Goal: Communication & Community: Answer question/provide support

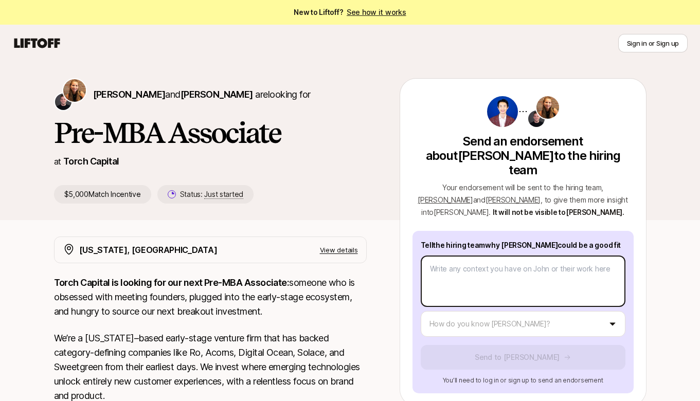
type textarea "x"
click at [490, 260] on body "New to Liftoff? See how it works Sign in or Sign up Sign in or Sign up [PERSON_…" at bounding box center [350, 200] width 700 height 401
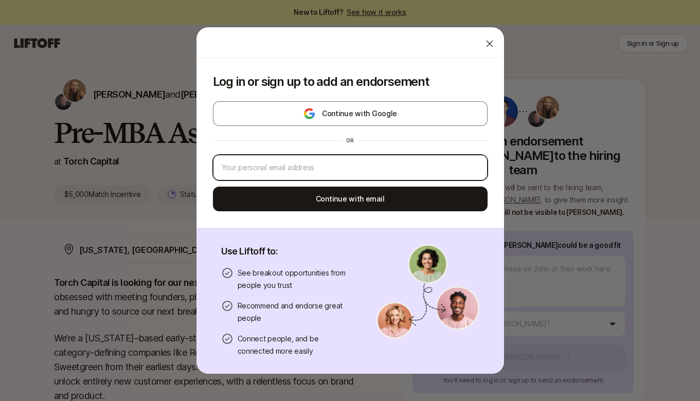
click at [353, 169] on input "email" at bounding box center [350, 167] width 257 height 12
type input "[EMAIL_ADDRESS][DOMAIN_NAME]"
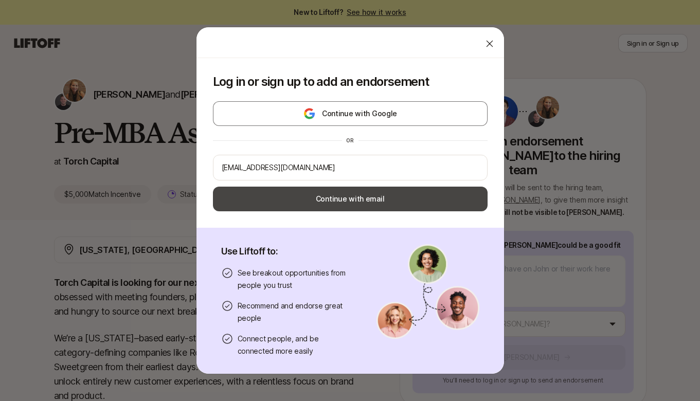
click at [365, 200] on button "Continue with email" at bounding box center [350, 199] width 275 height 25
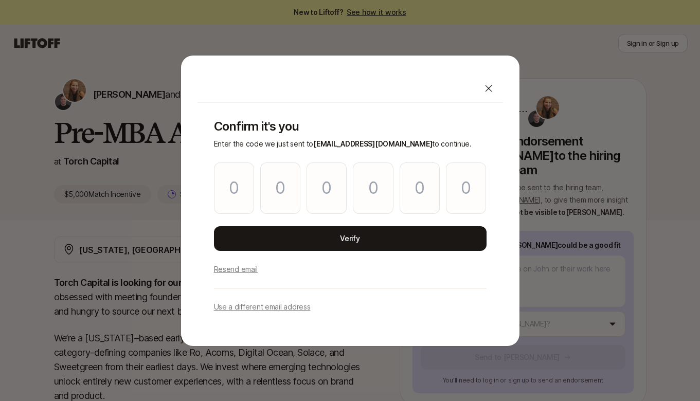
type input "2"
type input "8"
type input "4"
type input "3"
type input "1"
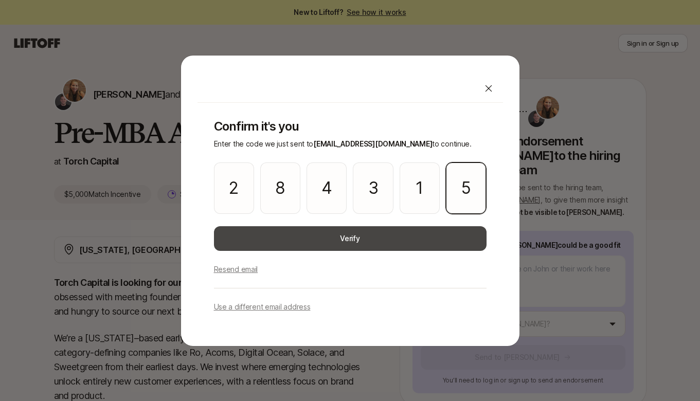
type input "5"
click at [386, 233] on button "Verify" at bounding box center [350, 238] width 273 height 25
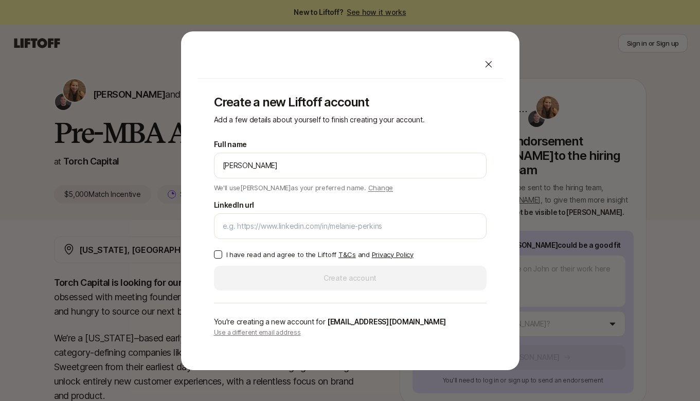
type input "[PERSON_NAME]"
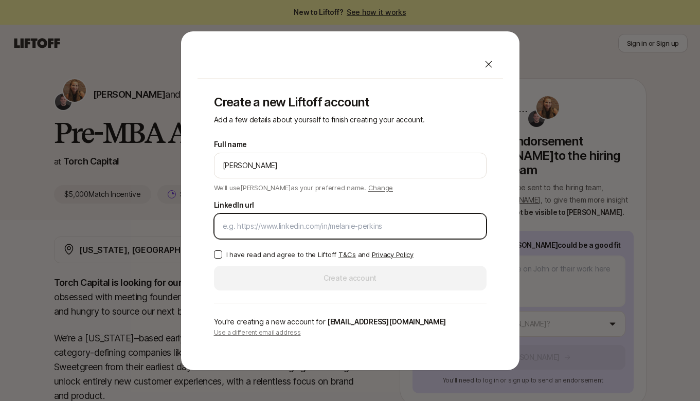
click at [244, 227] on input "LinkedIn url" at bounding box center [350, 226] width 255 height 12
paste input "[URL][DOMAIN_NAME][PERSON_NAME]"
type input "[URL][DOMAIN_NAME][PERSON_NAME]"
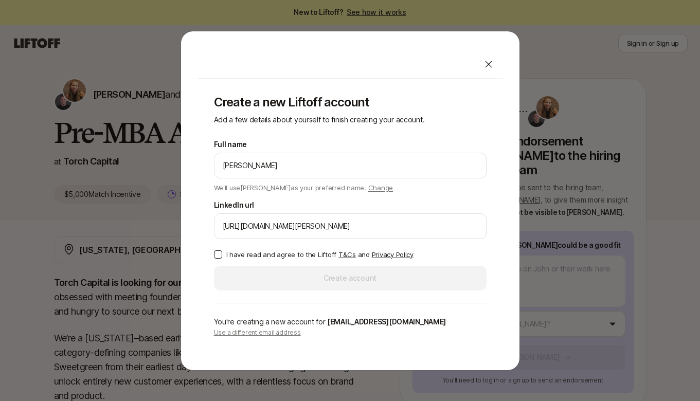
click at [220, 256] on button "I have read and agree to the Liftoff T&Cs and Privacy Policy" at bounding box center [218, 254] width 8 height 8
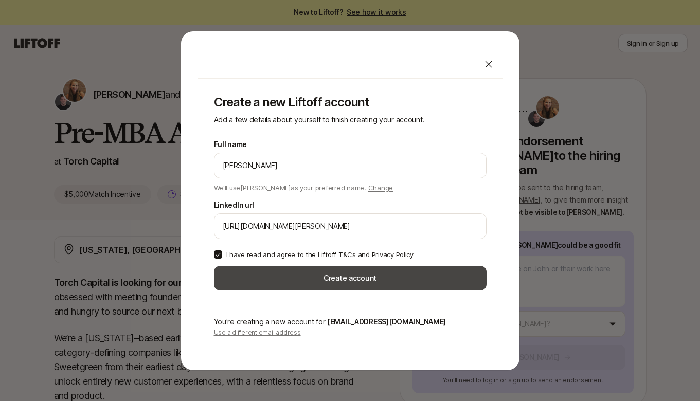
click at [307, 281] on button "Create account" at bounding box center [350, 278] width 273 height 25
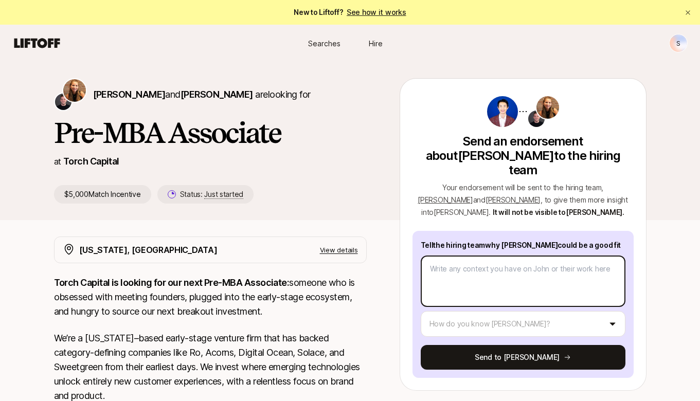
type textarea "x"
type textarea "J"
type textarea "x"
type textarea "Jo"
type textarea "x"
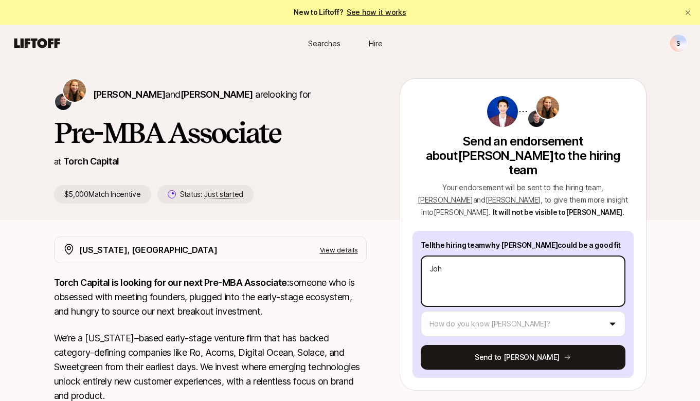
type textarea "[PERSON_NAME]"
type textarea "x"
type textarea "[PERSON_NAME]"
type textarea "x"
type textarea "[PERSON_NAME]"
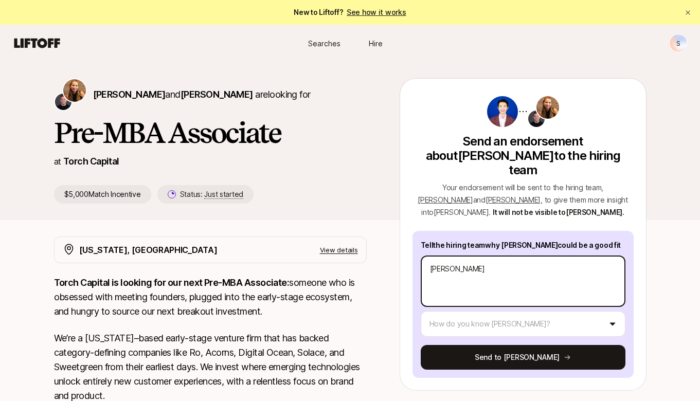
type textarea "x"
type textarea "[PERSON_NAME] in"
type textarea "x"
type textarea "[PERSON_NAME]"
type textarea "x"
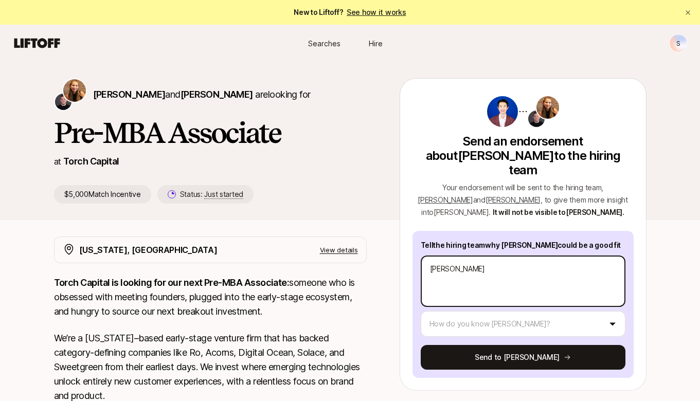
type textarea "[PERSON_NAME] inte"
type textarea "x"
type textarea "[PERSON_NAME] inter"
type textarea "x"
type textarea "[PERSON_NAME]"
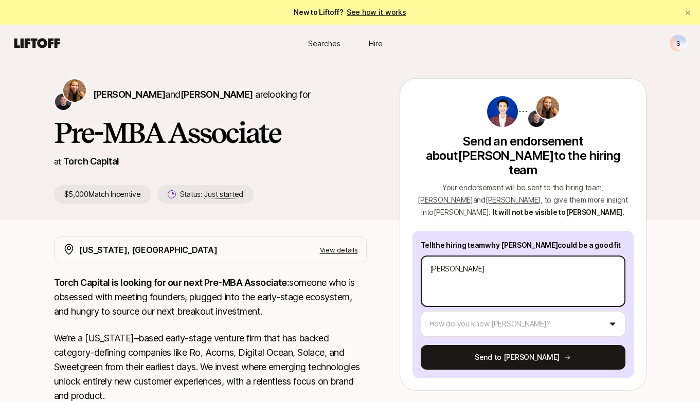
type textarea "x"
type textarea "[PERSON_NAME] interne"
type textarea "x"
type textarea "[PERSON_NAME]"
type textarea "x"
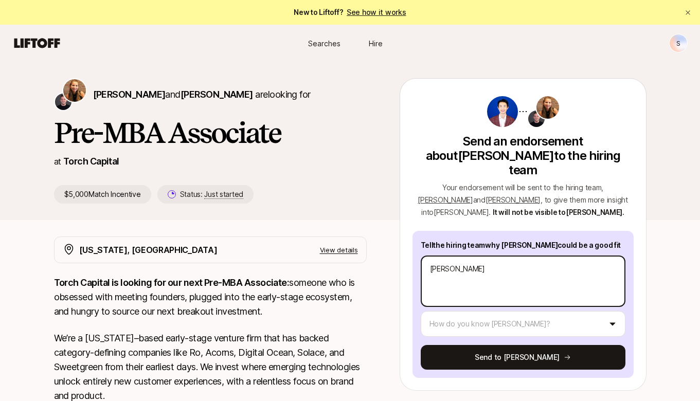
type textarea "[PERSON_NAME]"
type textarea "x"
type textarea "[PERSON_NAME] interned f"
type textarea "x"
type textarea "[PERSON_NAME] interned fo"
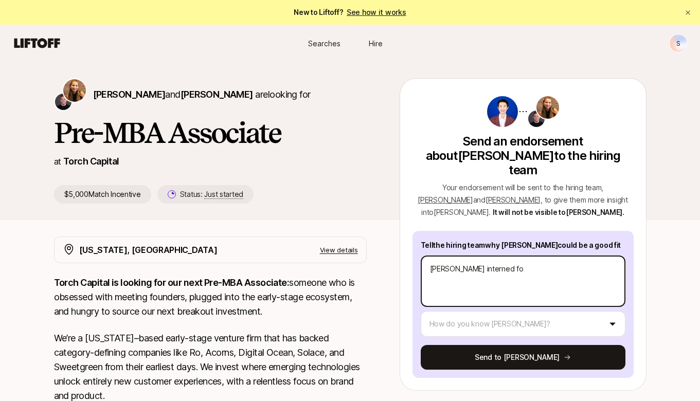
type textarea "x"
type textarea "[PERSON_NAME] interned for"
type textarea "x"
type textarea "[PERSON_NAME] interned for"
type textarea "x"
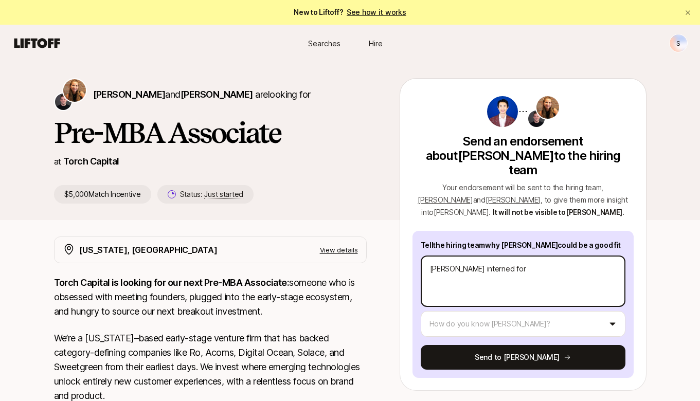
type textarea "[PERSON_NAME] interned for o"
type textarea "x"
type textarea "[PERSON_NAME] interned for ou"
type textarea "x"
type textarea "[PERSON_NAME] interned for our"
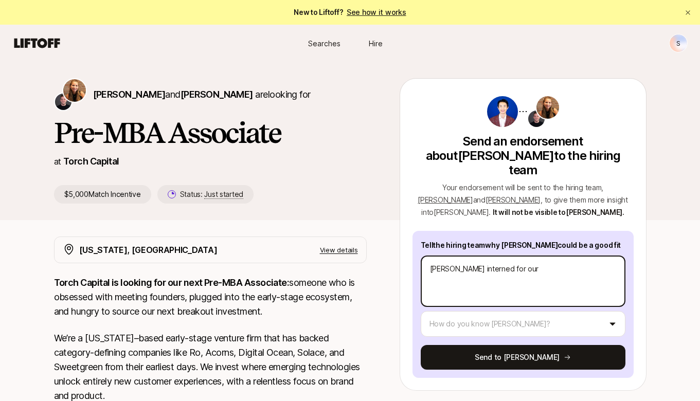
type textarea "x"
type textarea "[PERSON_NAME] interned for our"
type textarea "x"
type textarea "[PERSON_NAME] interned for our h"
type textarea "x"
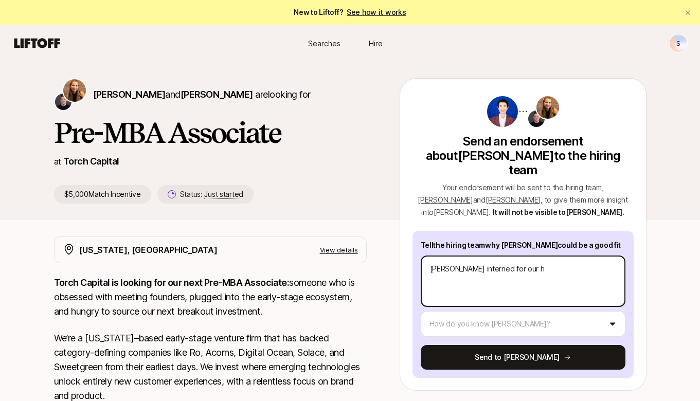
type textarea "[PERSON_NAME] interned for our he"
type textarea "x"
type textarea "[PERSON_NAME] interned for our hea"
type textarea "x"
type textarea "[PERSON_NAME] interned for our heal"
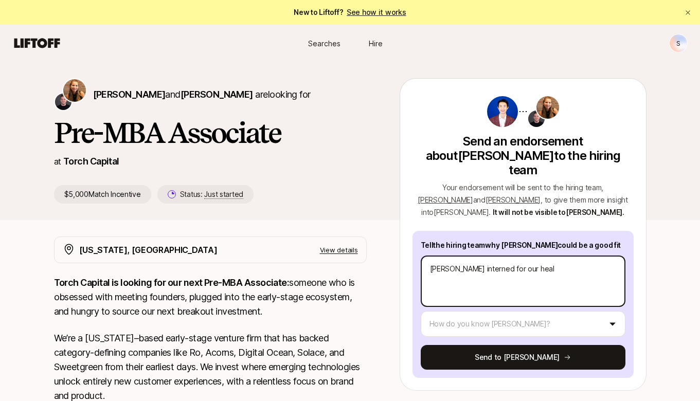
type textarea "x"
type textarea "[PERSON_NAME] interned for our healt"
type textarea "x"
type textarea "[PERSON_NAME] interned for our health"
type textarea "x"
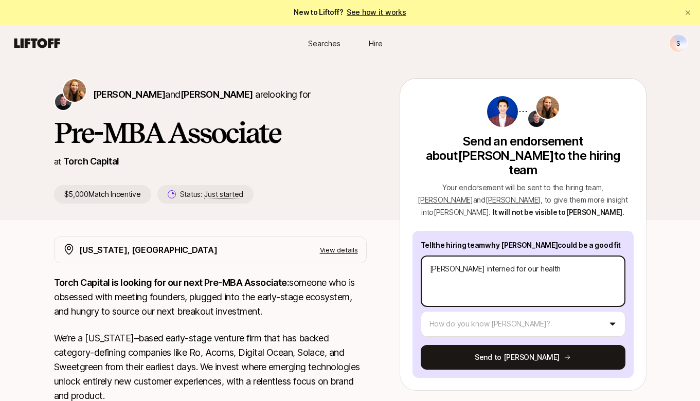
type textarea "[PERSON_NAME] interned for our healthc"
type textarea "x"
type textarea "[PERSON_NAME] interned for our healthcar"
type textarea "x"
type textarea "[PERSON_NAME] interned for our healthcare"
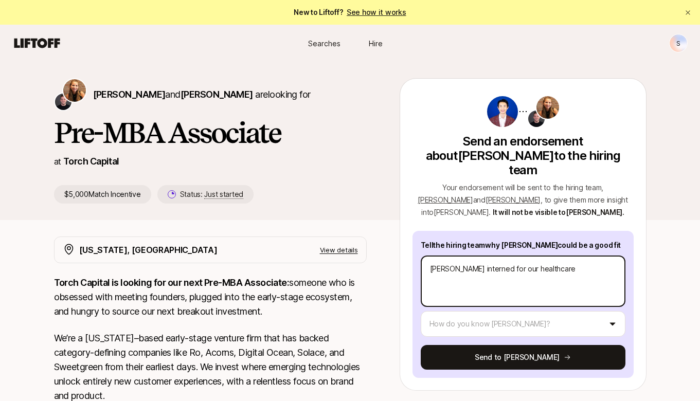
type textarea "x"
type textarea "[PERSON_NAME] interned for our healthcaret"
type textarea "x"
type textarea "[PERSON_NAME] interned for our healthcarete"
type textarea "x"
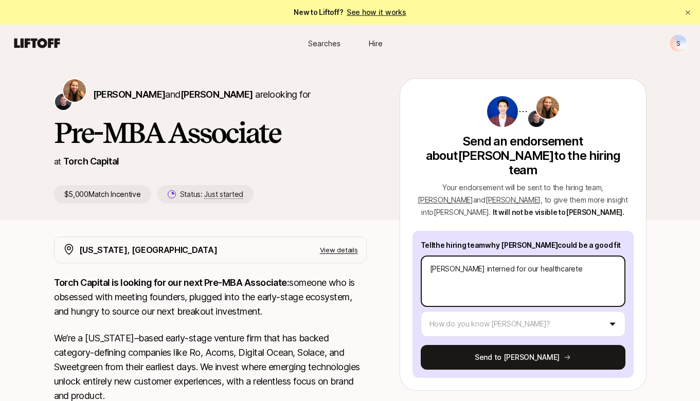
type textarea "[PERSON_NAME] interned for our healthcaretea"
type textarea "x"
type textarea "[PERSON_NAME] interned for our healthcarete"
type textarea "x"
type textarea "[PERSON_NAME] interned for our healthcaret"
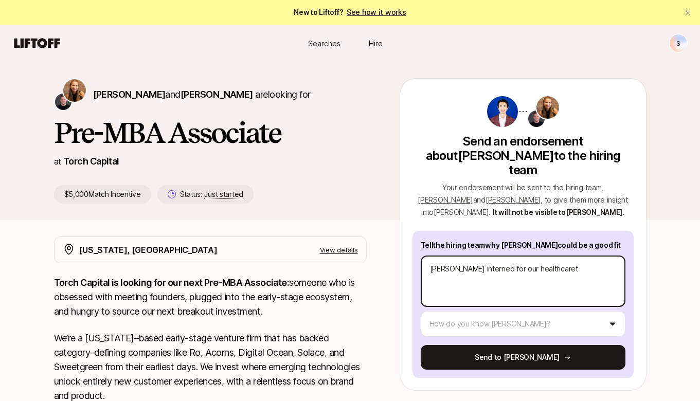
type textarea "x"
type textarea "[PERSON_NAME] interned for our healthcare"
type textarea "x"
type textarea "[PERSON_NAME] interned for our healthcaret"
type textarea "x"
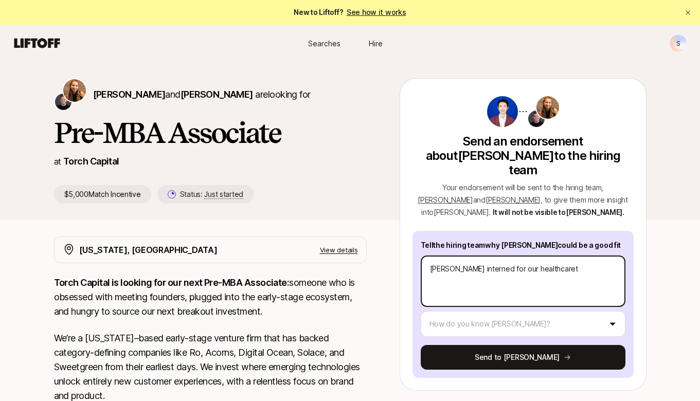
type textarea "[PERSON_NAME] interned for our healthcarete"
type textarea "x"
type textarea "[PERSON_NAME] interned for our healthcaretea"
type textarea "x"
type textarea "[PERSON_NAME] interned for our healthcareteam"
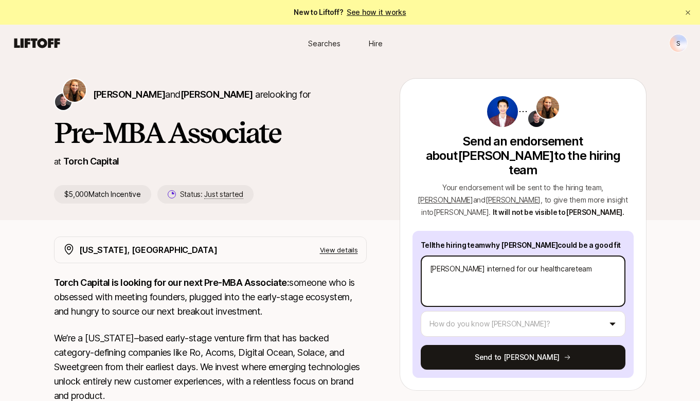
type textarea "x"
type textarea "[PERSON_NAME] interned for our healthcareteam"
type textarea "x"
type textarea "[PERSON_NAME] interned for our healthcareteam a"
type textarea "x"
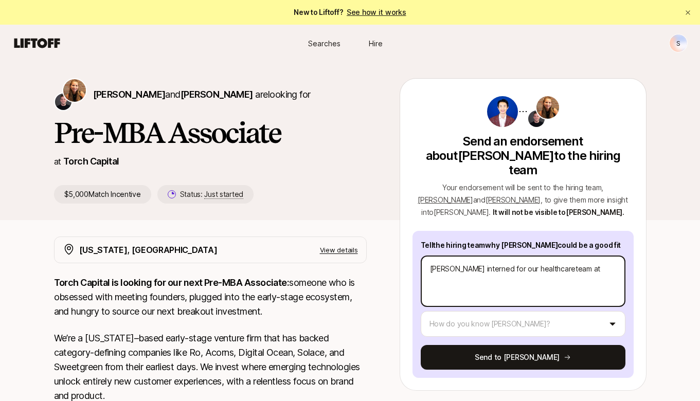
type textarea "[PERSON_NAME] interned for our healthcareteam at"
type textarea "x"
type textarea "[PERSON_NAME] interned for our healthcareteam at O"
type textarea "x"
type textarea "[PERSON_NAME] interned for our healthcareteam at OC"
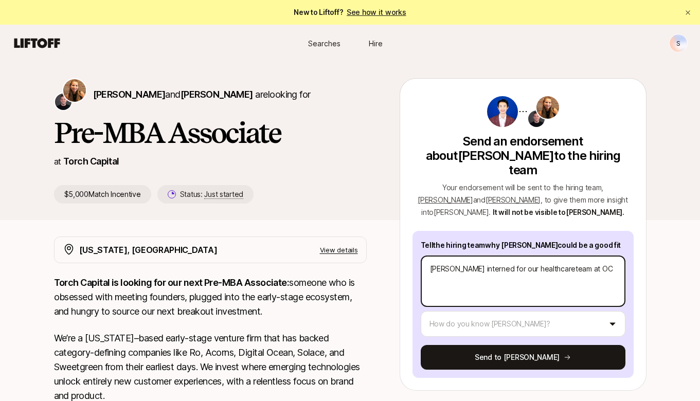
type textarea "x"
type textarea "[PERSON_NAME] interned for our healthcareteam at [GEOGRAPHIC_DATA]"
type textarea "x"
type textarea "[PERSON_NAME] interned for our healthcareteam at [GEOGRAPHIC_DATA]"
type textarea "x"
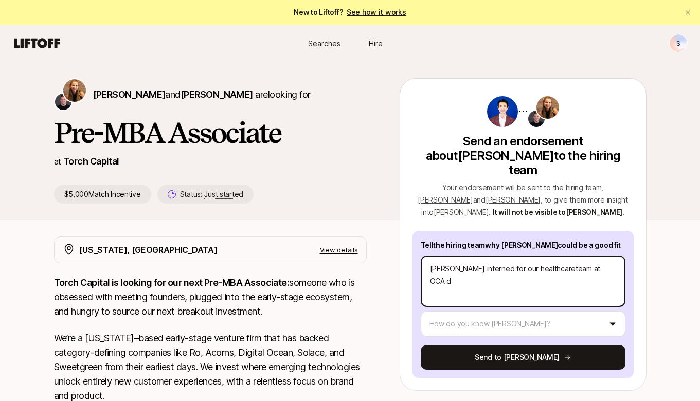
type textarea "[PERSON_NAME] interned for our healthcareteam at OCA du"
type textarea "x"
type textarea "[PERSON_NAME] interned for our healthcareteam at OCA dur"
type textarea "x"
type textarea "[PERSON_NAME] interned for our healthcareteam at OCA duri"
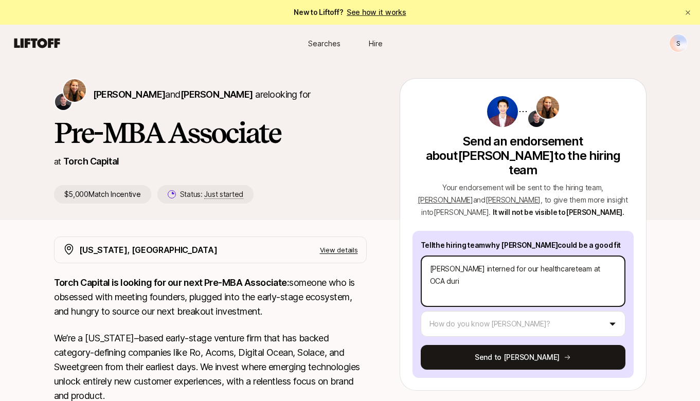
type textarea "x"
type textarea "[PERSON_NAME] interned for our healthcareteam at [GEOGRAPHIC_DATA] durin"
type textarea "x"
type textarea "[PERSON_NAME] interned for our healthcareteam at [GEOGRAPHIC_DATA] during"
type textarea "x"
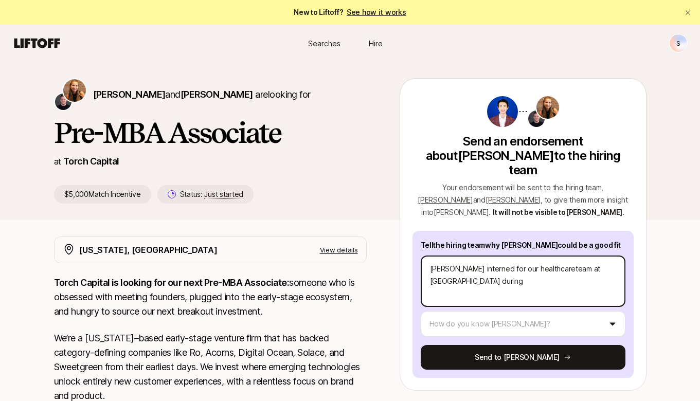
type textarea "[PERSON_NAME] interned for our healthcareteam at [GEOGRAPHIC_DATA] during"
type textarea "x"
type textarea "[PERSON_NAME] interned for our healthcareteam at [GEOGRAPHIC_DATA] during h"
type textarea "x"
type textarea "[PERSON_NAME] interned for our healthcareteam at [GEOGRAPHIC_DATA] during hi"
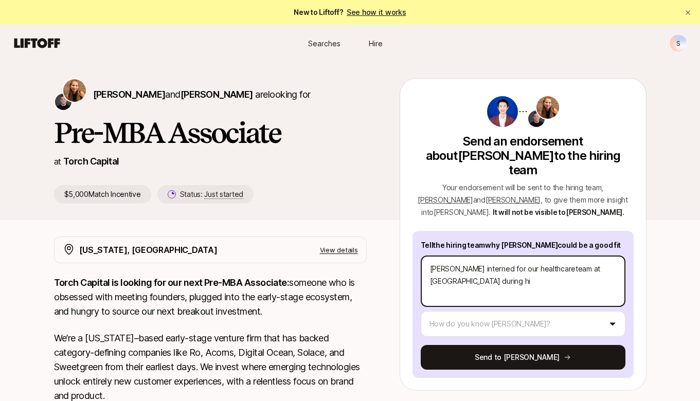
type textarea "x"
type textarea "[PERSON_NAME] interned for our healthcareteam at [GEOGRAPHIC_DATA] during his"
type textarea "x"
type textarea "[PERSON_NAME] interned for our healthcareteam at [GEOGRAPHIC_DATA] during his"
type textarea "x"
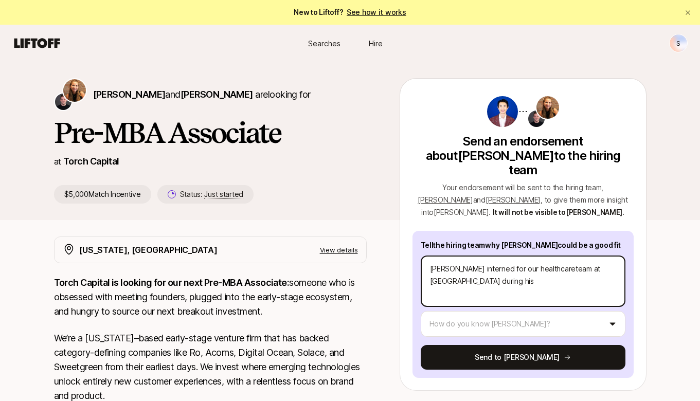
type textarea "[PERSON_NAME] interned for our healthcareteam at [GEOGRAPHIC_DATA] during his f"
type textarea "x"
type textarea "[PERSON_NAME] interned for our healthcareteam at [GEOGRAPHIC_DATA] during his fi"
type textarea "x"
type textarea "[PERSON_NAME] interned for our healthcareteam at [GEOGRAPHIC_DATA] during his f…"
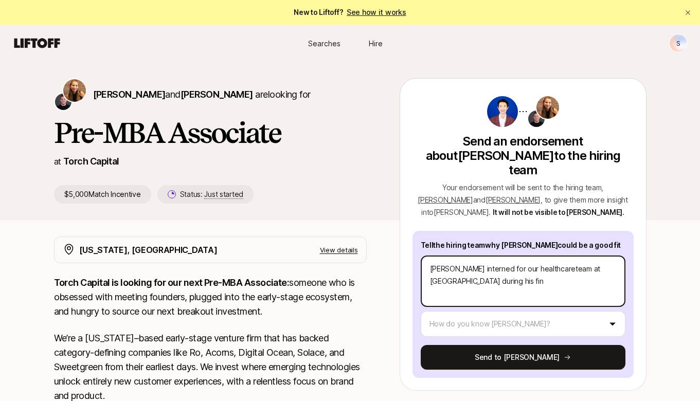
type textarea "x"
type textarea "[PERSON_NAME] interned for our healthcareteam at [GEOGRAPHIC_DATA] during his f…"
type textarea "x"
type textarea "[PERSON_NAME] interned for our healthcareteam at [GEOGRAPHIC_DATA] during his f…"
type textarea "x"
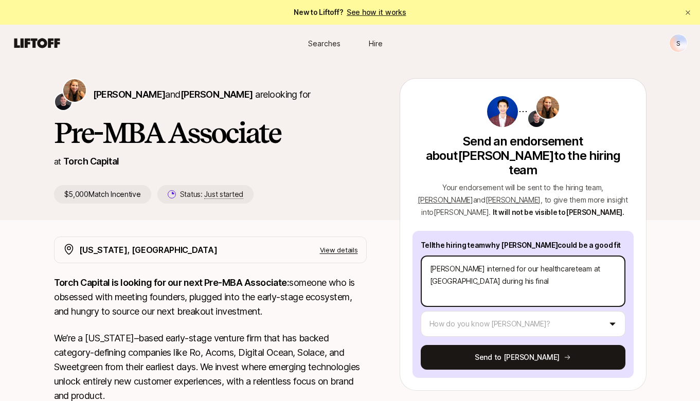
type textarea "[PERSON_NAME] interned for our healthcareteam at [GEOGRAPHIC_DATA] during his f…"
type textarea "x"
type textarea "[PERSON_NAME] interned for our healthcareteam at [GEOGRAPHIC_DATA] during his f…"
type textarea "x"
type textarea "[PERSON_NAME] interned for our healthcareteam at [GEOGRAPHIC_DATA] during his f…"
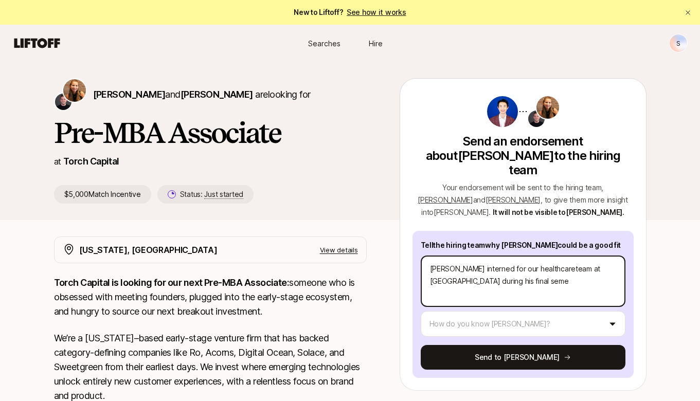
type textarea "x"
type textarea "[PERSON_NAME] interned for our healthcareteam at [GEOGRAPHIC_DATA] during his f…"
type textarea "x"
type textarea "[PERSON_NAME] interned for our healthcareteam at [GEOGRAPHIC_DATA] during his f…"
type textarea "x"
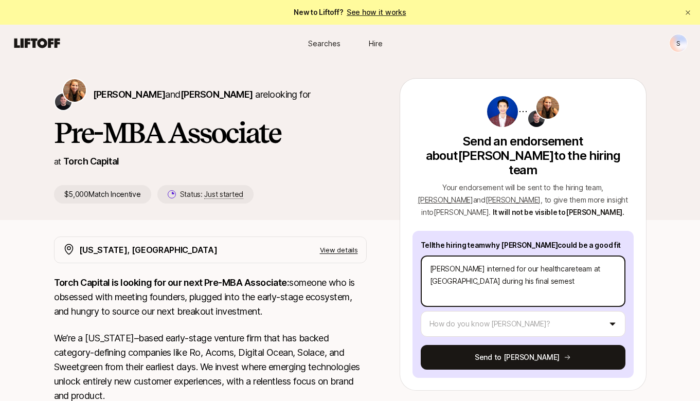
type textarea "[PERSON_NAME] interned for our healthcareteam at [GEOGRAPHIC_DATA] during his f…"
type textarea "x"
type textarea "[PERSON_NAME] interned for our healthcareteam at [GEOGRAPHIC_DATA] during his f…"
type textarea "x"
type textarea "[PERSON_NAME] interned for our healthcareteam at [GEOGRAPHIC_DATA] during his f…"
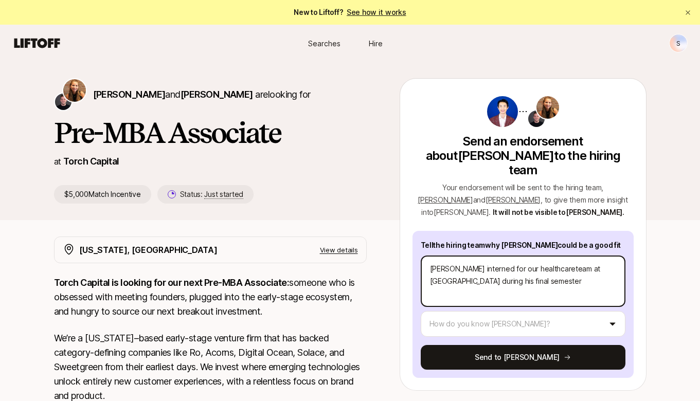
type textarea "x"
type textarea "[PERSON_NAME] interned for our healthcareteam at [GEOGRAPHIC_DATA] during his f…"
type textarea "x"
type textarea "[PERSON_NAME] interned for our healthcareteam at [GEOGRAPHIC_DATA] during his f…"
type textarea "x"
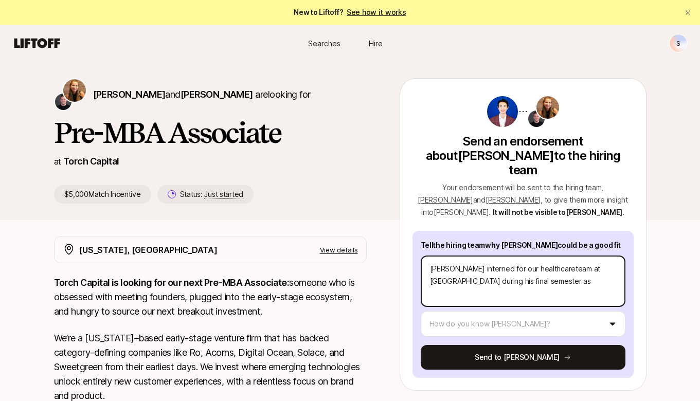
type textarea "[PERSON_NAME] interned for our healthcareteam at [GEOGRAPHIC_DATA] during his f…"
type textarea "x"
type textarea "[PERSON_NAME] interned for our healthcareteam at [GEOGRAPHIC_DATA] during his f…"
type textarea "x"
type textarea "[PERSON_NAME] interned for our healthcareteam at [GEOGRAPHIC_DATA] during his f…"
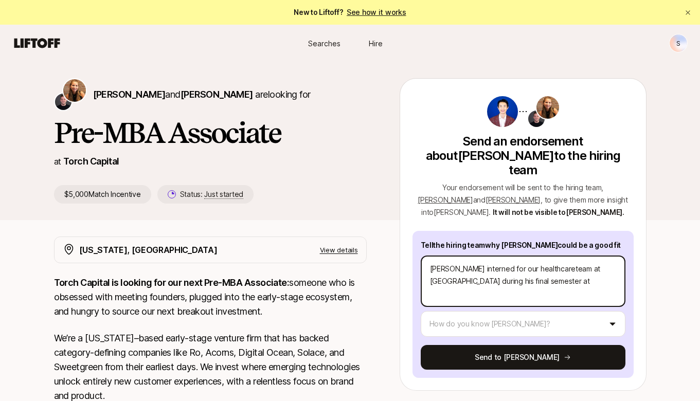
type textarea "x"
type textarea "[PERSON_NAME] interned for our healthcareteam at [GEOGRAPHIC_DATA] during his f…"
type textarea "x"
type textarea "[PERSON_NAME] interned for our healthcareteam at [GEOGRAPHIC_DATA] during his f…"
type textarea "x"
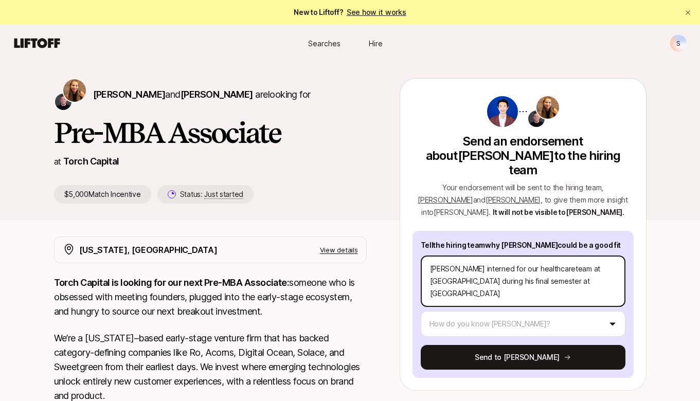
type textarea "[PERSON_NAME] interned for our healthcareteam at [GEOGRAPHIC_DATA] during his f…"
type textarea "x"
type textarea "[PERSON_NAME] interned for our healthcareteam at [GEOGRAPHIC_DATA] during his f…"
type textarea "x"
type textarea "[PERSON_NAME] interned for our healthcareteam at [GEOGRAPHIC_DATA] during his f…"
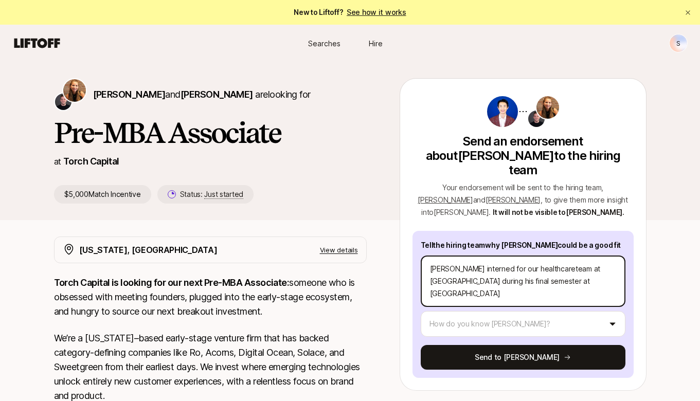
type textarea "x"
type textarea "[PERSON_NAME] interned for our healthcareteam at [GEOGRAPHIC_DATA] during his f…"
type textarea "x"
type textarea "[PERSON_NAME] interned for our healthcareteam at [GEOGRAPHIC_DATA] during his f…"
type textarea "x"
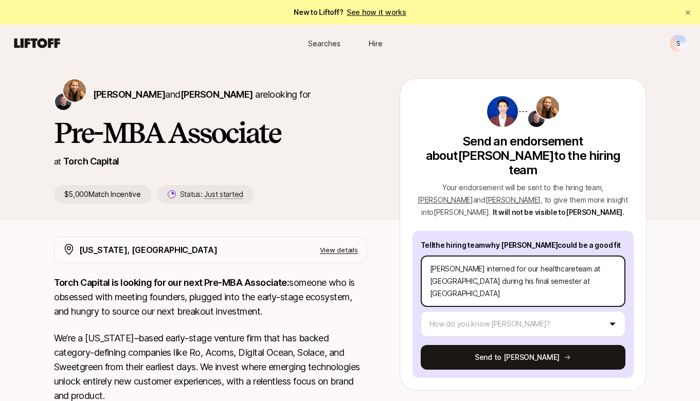
type textarea "[PERSON_NAME] interned for our healthcareteam at [GEOGRAPHIC_DATA] during his f…"
type textarea "x"
type textarea "[PERSON_NAME] interned for our healthcareteam at [GEOGRAPHIC_DATA] during his f…"
type textarea "x"
type textarea "[PERSON_NAME] interned for our healthcareteam at [GEOGRAPHIC_DATA] during his f…"
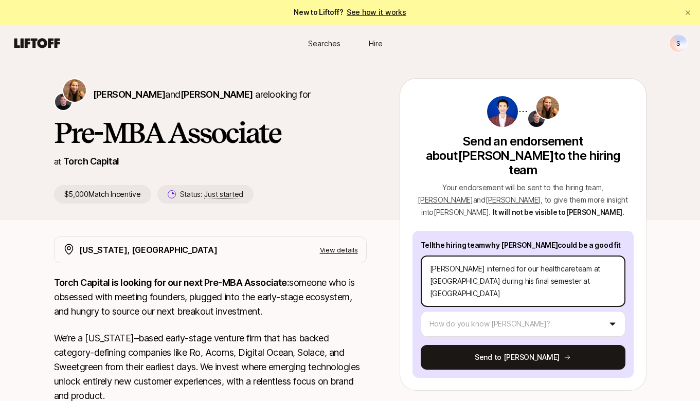
type textarea "x"
type textarea "[PERSON_NAME] interned for our healthcareteam at [GEOGRAPHIC_DATA] during his f…"
click at [530, 256] on textarea "[PERSON_NAME] interned for our healthcareteam at [GEOGRAPHIC_DATA] during his f…" at bounding box center [523, 281] width 205 height 51
type textarea "x"
type textarea "[PERSON_NAME] interned for our healthcare team at [GEOGRAPHIC_DATA] during his …"
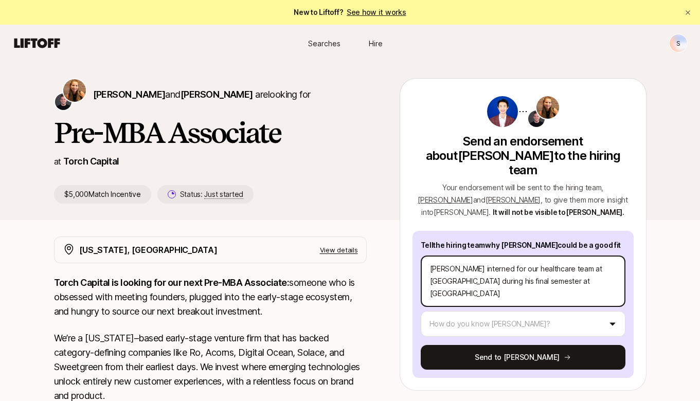
click at [527, 267] on textarea "[PERSON_NAME] interned for our healthcare team at [GEOGRAPHIC_DATA] during his …" at bounding box center [523, 281] width 205 height 51
type textarea "x"
type textarea "[PERSON_NAME] interned for our healthcare team at [GEOGRAPHIC_DATA] during his …"
type textarea "x"
type textarea "[PERSON_NAME] interned for our healthcare team at [GEOGRAPHIC_DATA] during his …"
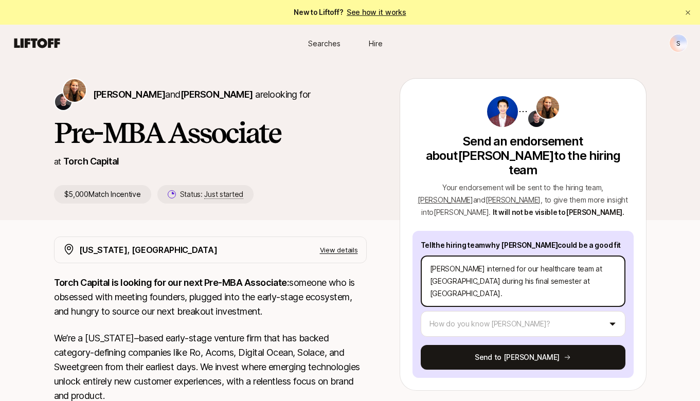
type textarea "x"
type textarea "[PERSON_NAME] interned for our healthcare team at [GEOGRAPHIC_DATA] during his …"
type textarea "x"
type textarea "[PERSON_NAME] interned for our healthcare team at [GEOGRAPHIC_DATA] during his …"
type textarea "x"
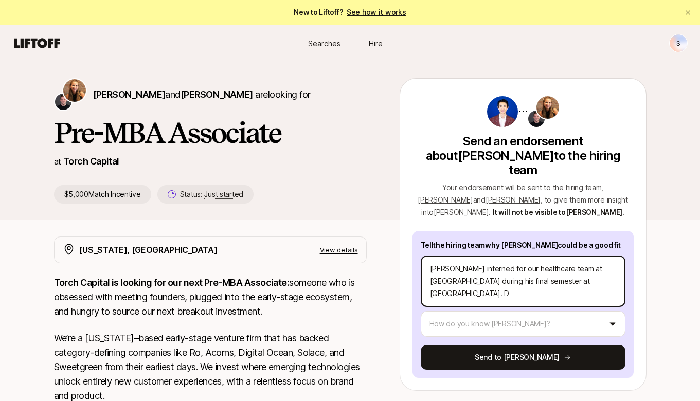
type textarea "[PERSON_NAME] interned for our healthcare team at [GEOGRAPHIC_DATA] during his …"
type textarea "x"
type textarea "[PERSON_NAME] interned for our healthcare team at [GEOGRAPHIC_DATA] during his …"
type textarea "x"
type textarea "[PERSON_NAME] interned for our healthcare team at [GEOGRAPHIC_DATA] during his …"
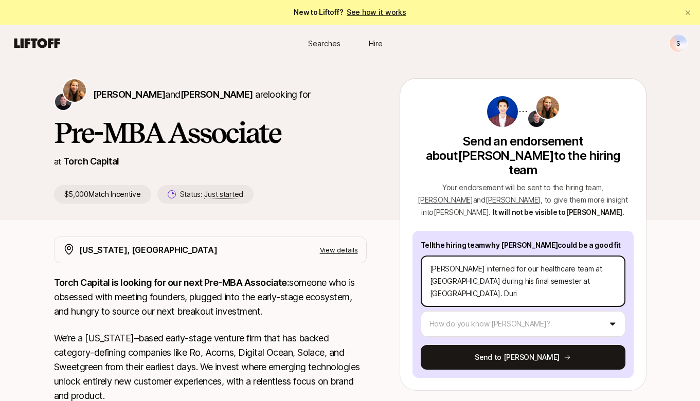
type textarea "x"
type textarea "[PERSON_NAME] interned for our healthcare team at [GEOGRAPHIC_DATA] during his …"
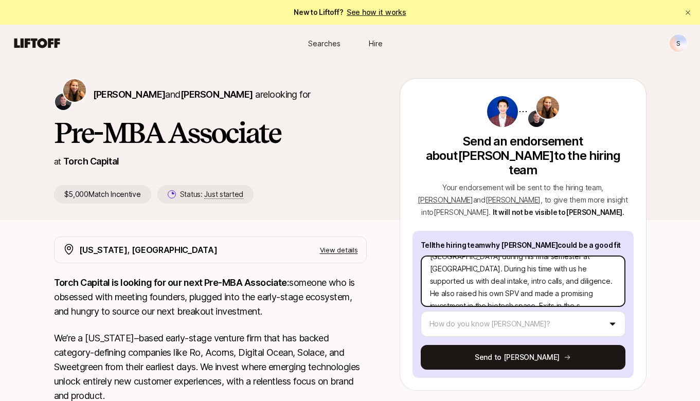
scroll to position [37, 0]
click at [575, 268] on textarea "[PERSON_NAME] interned for our healthcare team at [GEOGRAPHIC_DATA] during his …" at bounding box center [523, 281] width 205 height 51
click at [539, 282] on textarea "[PERSON_NAME] interned for our healthcare team at [GEOGRAPHIC_DATA] during his …" at bounding box center [523, 281] width 205 height 51
drag, startPoint x: 503, startPoint y: 282, endPoint x: 449, endPoint y: 276, distance: 53.8
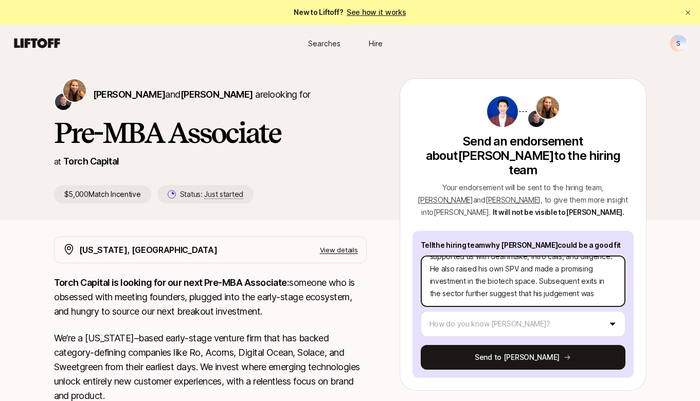
click at [449, 276] on textarea "[PERSON_NAME] interned for our healthcare team at [GEOGRAPHIC_DATA] during his …" at bounding box center [523, 281] width 205 height 51
click at [488, 283] on textarea "[PERSON_NAME] interned for our healthcare team at [GEOGRAPHIC_DATA] during his …" at bounding box center [523, 281] width 205 height 51
click at [472, 257] on textarea "[PERSON_NAME] interned for our healthcare team at [GEOGRAPHIC_DATA] during his …" at bounding box center [523, 281] width 205 height 51
drag, startPoint x: 549, startPoint y: 255, endPoint x: 568, endPoint y: 255, distance: 18.5
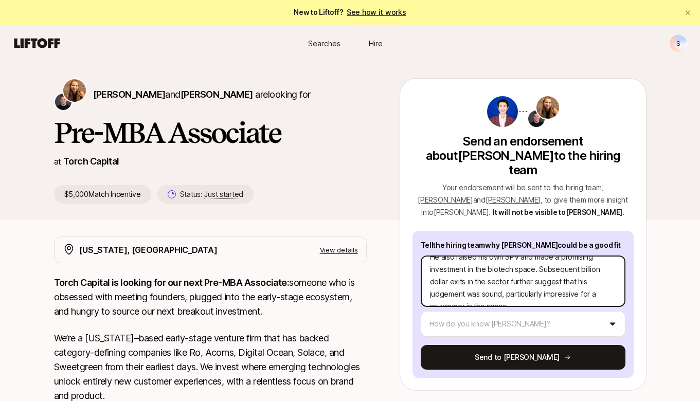
click at [568, 256] on textarea "[PERSON_NAME] interned for our healthcare team at [GEOGRAPHIC_DATA] during his …" at bounding box center [523, 281] width 205 height 51
click at [571, 256] on textarea "[PERSON_NAME] interned for our healthcare team at [GEOGRAPHIC_DATA] during his …" at bounding box center [523, 281] width 205 height 51
click at [570, 256] on textarea "[PERSON_NAME] interned for our healthcare team at [GEOGRAPHIC_DATA] during his …" at bounding box center [523, 281] width 205 height 51
click at [548, 256] on textarea "[PERSON_NAME] interned for our healthcare team at [GEOGRAPHIC_DATA] during his …" at bounding box center [523, 281] width 205 height 51
drag, startPoint x: 550, startPoint y: 255, endPoint x: 569, endPoint y: 252, distance: 19.2
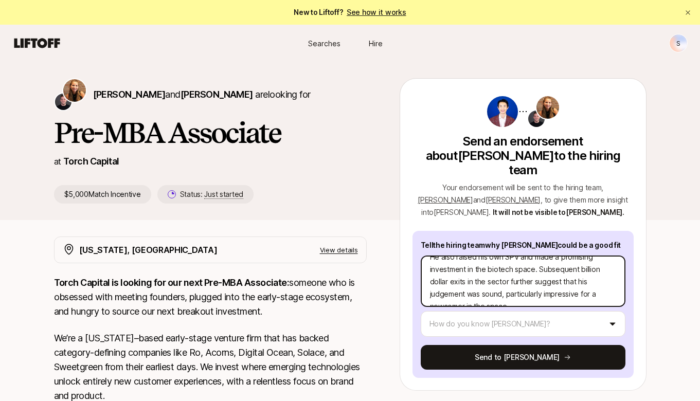
click at [569, 256] on textarea "[PERSON_NAME] interned for our healthcare team at [GEOGRAPHIC_DATA] during his …" at bounding box center [523, 281] width 205 height 51
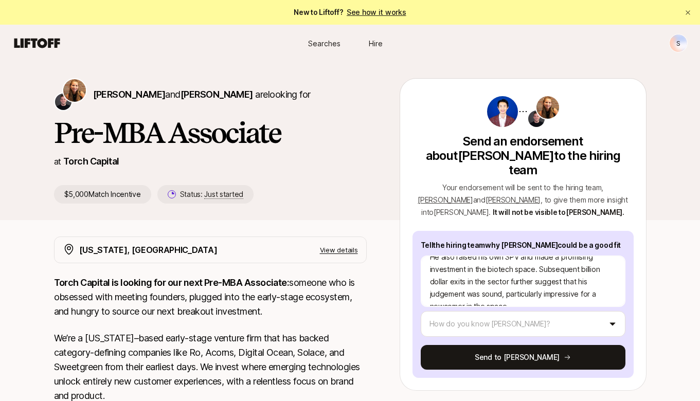
drag, startPoint x: 576, startPoint y: 281, endPoint x: 419, endPoint y: 260, distance: 159.3
click at [419, 260] on div "Tell the hiring team why [PERSON_NAME] could be a good fit [PERSON_NAME] intern…" at bounding box center [522, 304] width 221 height 147
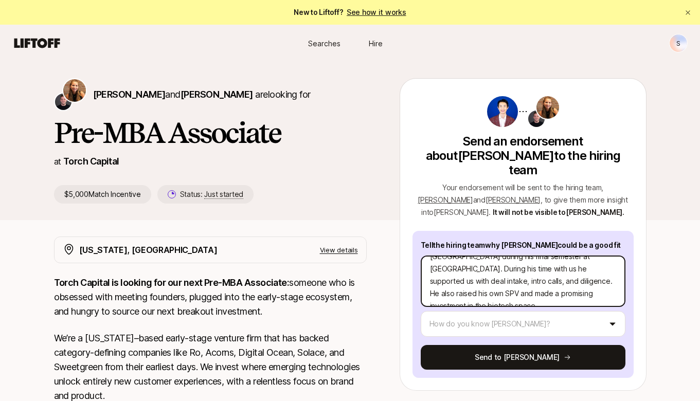
click at [584, 288] on textarea "[PERSON_NAME] interned for our healthcare team at [GEOGRAPHIC_DATA] during his …" at bounding box center [523, 281] width 205 height 51
click at [583, 282] on textarea "[PERSON_NAME] interned for our healthcare team at [GEOGRAPHIC_DATA] during his …" at bounding box center [523, 281] width 205 height 51
click at [462, 279] on textarea "[PERSON_NAME] interned for our healthcare team at [GEOGRAPHIC_DATA] during his …" at bounding box center [523, 281] width 205 height 51
click at [492, 280] on textarea "[PERSON_NAME] interned for our healthcare team at [GEOGRAPHIC_DATA] during his …" at bounding box center [523, 281] width 205 height 51
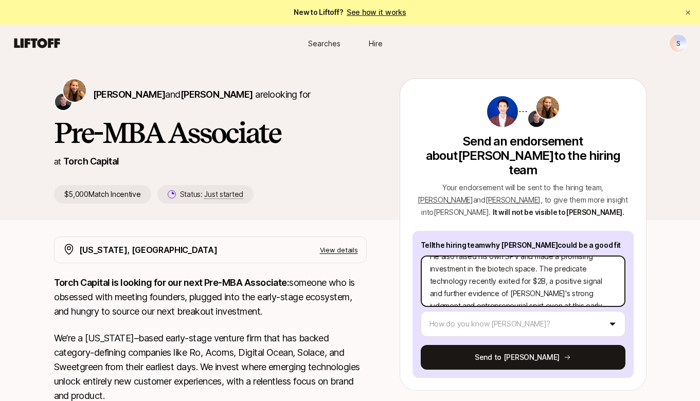
click at [544, 280] on textarea "[PERSON_NAME] interned for our healthcare team at [GEOGRAPHIC_DATA] during his …" at bounding box center [523, 281] width 205 height 51
click at [440, 280] on textarea "[PERSON_NAME] interned for our healthcare team at [GEOGRAPHIC_DATA] during his …" at bounding box center [523, 281] width 205 height 51
click at [490, 281] on textarea "[PERSON_NAME] interned for our healthcare team at [GEOGRAPHIC_DATA] during his …" at bounding box center [523, 281] width 205 height 51
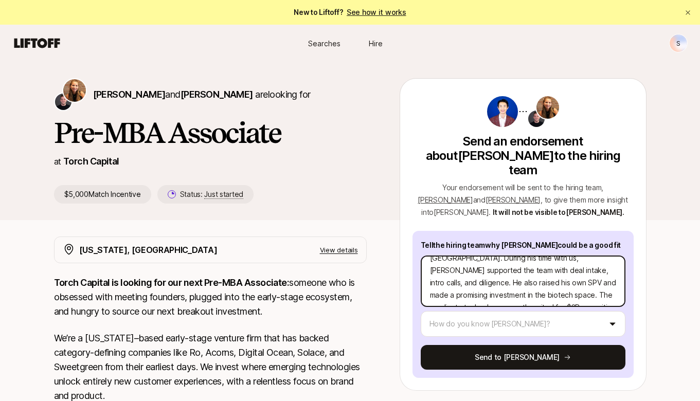
click at [477, 259] on textarea "[PERSON_NAME] interned for our healthcare team at [GEOGRAPHIC_DATA] during his …" at bounding box center [523, 281] width 205 height 51
click at [494, 257] on textarea "[PERSON_NAME] interned for our healthcare team at [GEOGRAPHIC_DATA] during his …" at bounding box center [523, 281] width 205 height 51
click at [493, 256] on textarea "[PERSON_NAME] interned for our healthcare team at [GEOGRAPHIC_DATA] during his …" at bounding box center [523, 281] width 205 height 51
click at [526, 258] on textarea "[PERSON_NAME] interned for our healthcare team at [GEOGRAPHIC_DATA] during his …" at bounding box center [523, 281] width 205 height 51
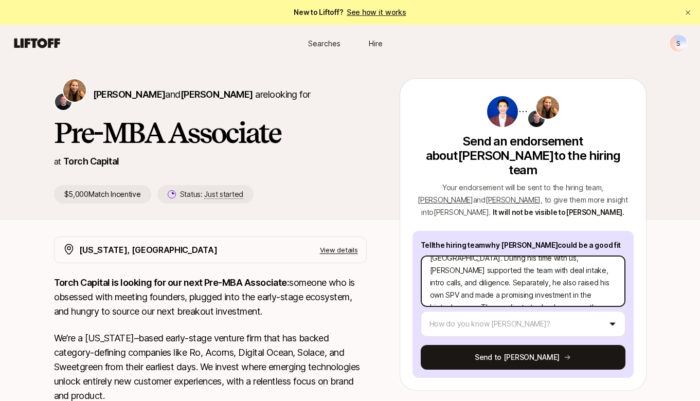
click at [475, 257] on textarea "[PERSON_NAME] interned for our healthcare team at [GEOGRAPHIC_DATA] during his …" at bounding box center [523, 281] width 205 height 51
drag, startPoint x: 478, startPoint y: 256, endPoint x: 516, endPoint y: 255, distance: 38.1
click at [516, 256] on textarea "[PERSON_NAME] interned for our healthcare team at [GEOGRAPHIC_DATA] during his …" at bounding box center [523, 281] width 205 height 51
click at [603, 258] on textarea "[PERSON_NAME] interned for our healthcare team at [GEOGRAPHIC_DATA] during his …" at bounding box center [523, 281] width 205 height 51
click at [536, 268] on textarea "[PERSON_NAME] interned for our healthcare team at [GEOGRAPHIC_DATA] during his …" at bounding box center [523, 281] width 205 height 51
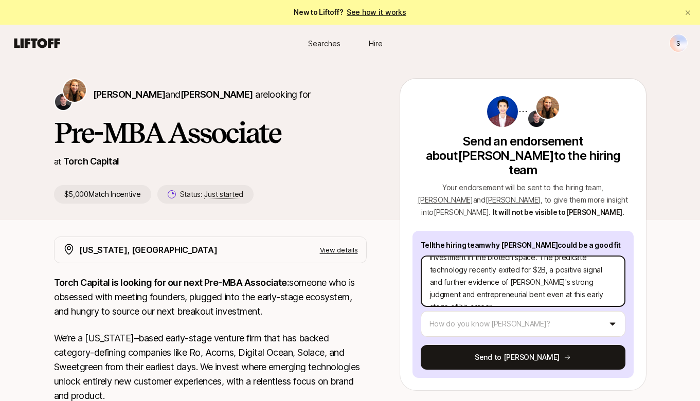
scroll to position [86, 0]
click at [553, 258] on textarea "[PERSON_NAME] interned for our healthcare team at [GEOGRAPHIC_DATA] during his …" at bounding box center [523, 281] width 205 height 51
click at [537, 285] on textarea "[PERSON_NAME] interned for our healthcare team at [GEOGRAPHIC_DATA] during his …" at bounding box center [523, 281] width 205 height 51
click at [535, 277] on textarea "[PERSON_NAME] interned for our healthcare team at [GEOGRAPHIC_DATA] during his …" at bounding box center [523, 281] width 205 height 51
click at [540, 268] on textarea "[PERSON_NAME] interned for our healthcare team at [GEOGRAPHIC_DATA] during his …" at bounding box center [523, 281] width 205 height 51
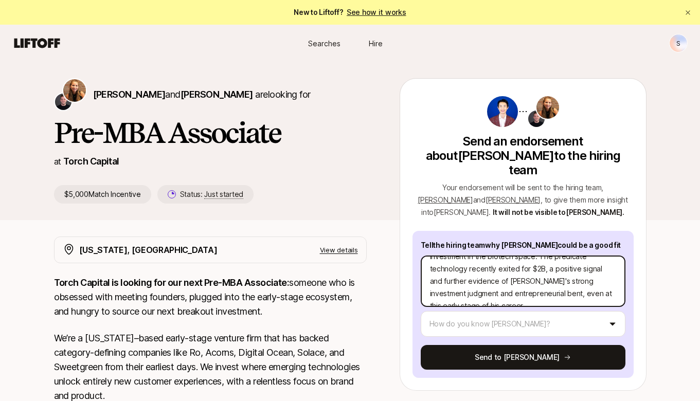
scroll to position [0, 0]
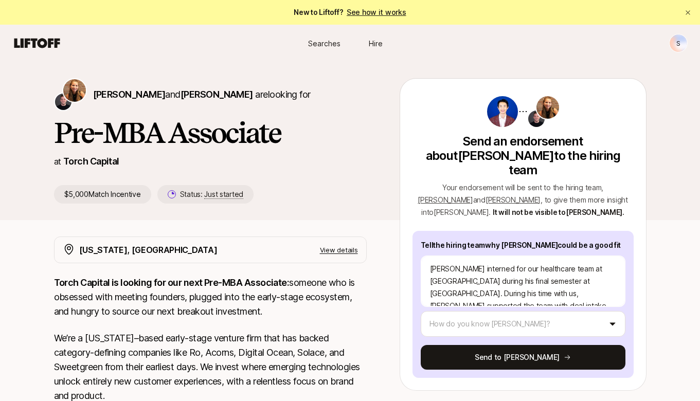
click at [620, 251] on div "[PERSON_NAME] interned for our healthcare team at [GEOGRAPHIC_DATA] during his …" at bounding box center [523, 279] width 205 height 56
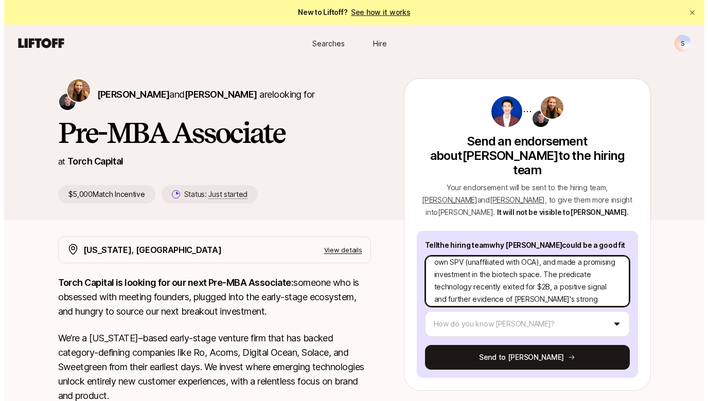
scroll to position [86, 0]
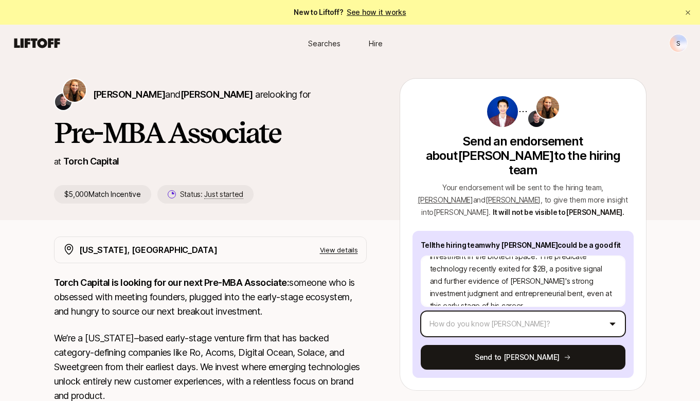
click at [593, 307] on html "New to Liftoff? See how it works S Searches Hire Searches Hire S [PERSON_NAME] …" at bounding box center [350, 200] width 700 height 401
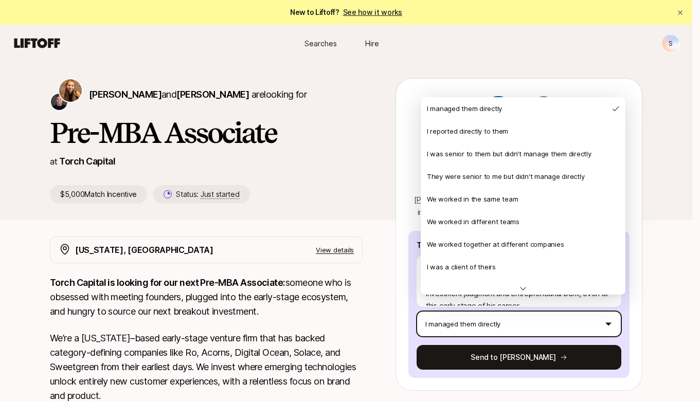
click at [613, 305] on html "New to Liftoff? See how it works S Searches Hire Searches Hire S [PERSON_NAME] …" at bounding box center [350, 200] width 700 height 401
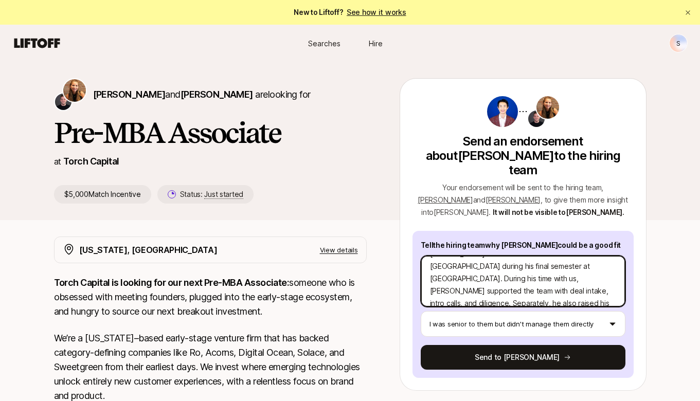
scroll to position [21, 0]
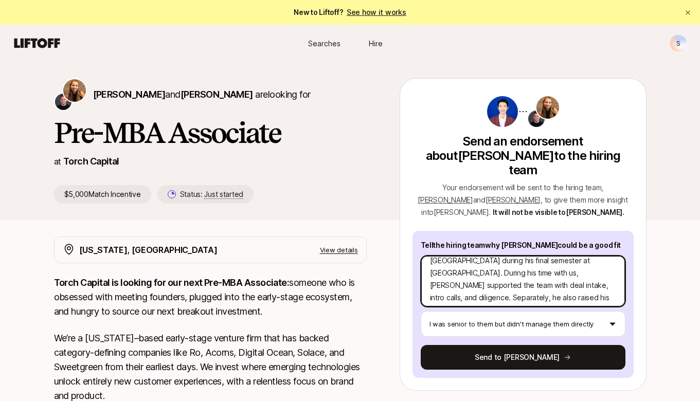
click at [566, 256] on textarea "[PERSON_NAME] interned for our healthcare team at [GEOGRAPHIC_DATA] during his …" at bounding box center [523, 281] width 205 height 51
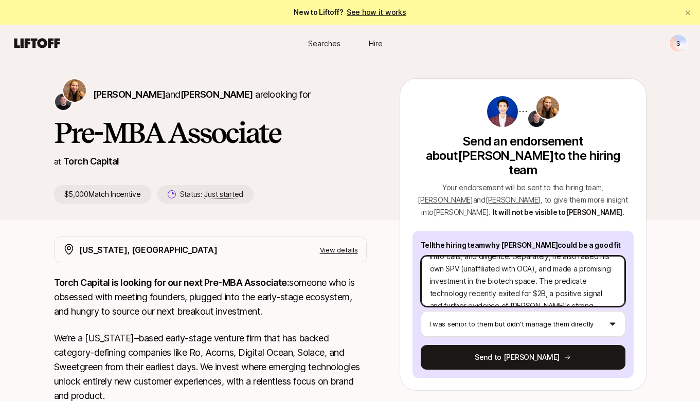
scroll to position [82, 0]
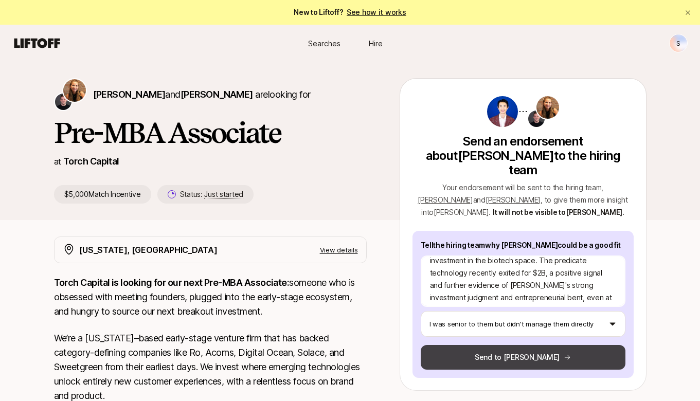
click at [578, 346] on button "Send to [PERSON_NAME]" at bounding box center [523, 357] width 205 height 25
